Goal: Check status: Check status

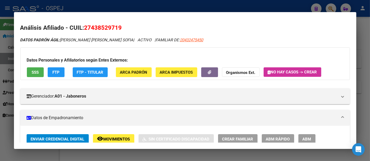
click at [153, 9] on div at bounding box center [185, 80] width 370 height 161
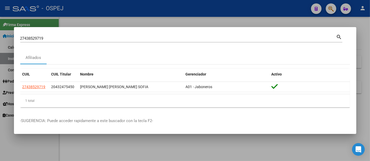
click at [122, 38] on input "27438529719" at bounding box center [178, 38] width 316 height 5
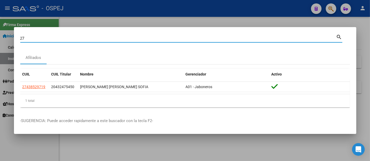
type input "2"
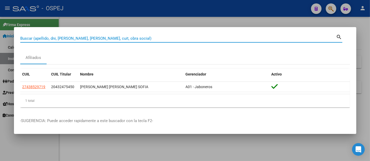
paste input "27-92011854-8"
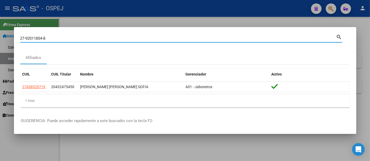
type input "27920118548"
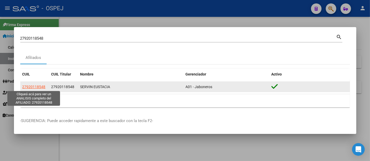
click at [31, 85] on span "27920118548" at bounding box center [33, 87] width 23 height 4
type textarea "27920118548"
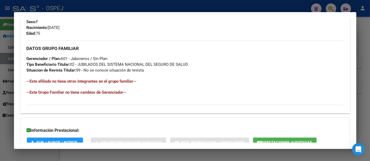
scroll to position [263, 0]
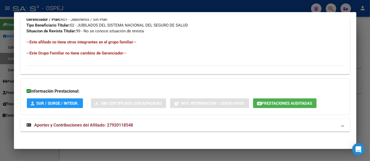
click at [292, 102] on span "Prestaciones Auditadas" at bounding box center [287, 103] width 51 height 5
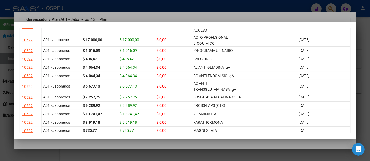
scroll to position [0, 0]
click at [253, 6] on div at bounding box center [185, 80] width 370 height 161
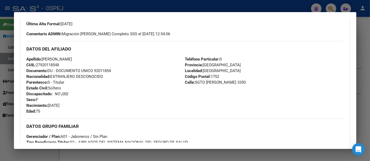
scroll to position [263, 0]
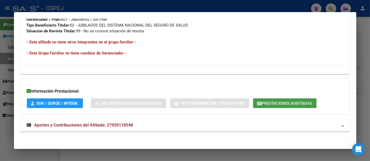
click at [271, 102] on span "Prestaciones Auditadas" at bounding box center [287, 103] width 51 height 5
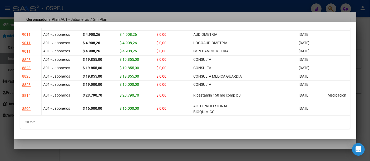
scroll to position [423, 0]
click at [151, 3] on div at bounding box center [185, 80] width 370 height 161
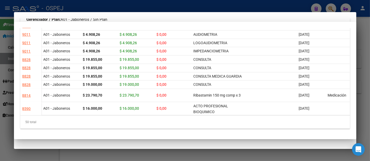
click at [148, 6] on div at bounding box center [185, 80] width 370 height 161
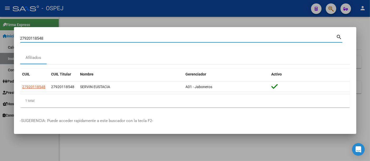
click at [89, 37] on input "27920118548" at bounding box center [178, 38] width 316 height 5
type input "2"
type input "17489758"
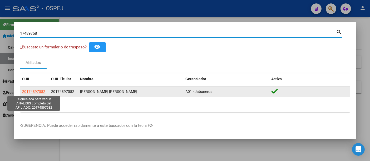
click at [31, 89] on span "20174897582" at bounding box center [33, 91] width 23 height 4
type textarea "20174897582"
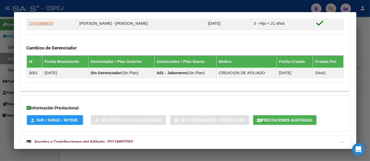
scroll to position [319, 0]
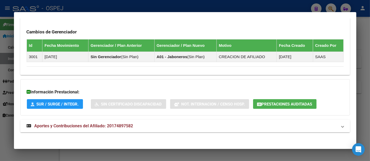
click at [130, 123] on span "Aportes y Contribuciones del Afiliado: 20174897582" at bounding box center [83, 125] width 99 height 5
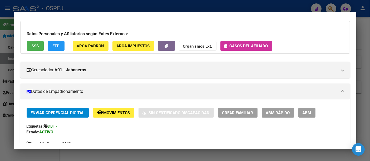
scroll to position [0, 0]
